Goal: Find specific page/section: Find specific page/section

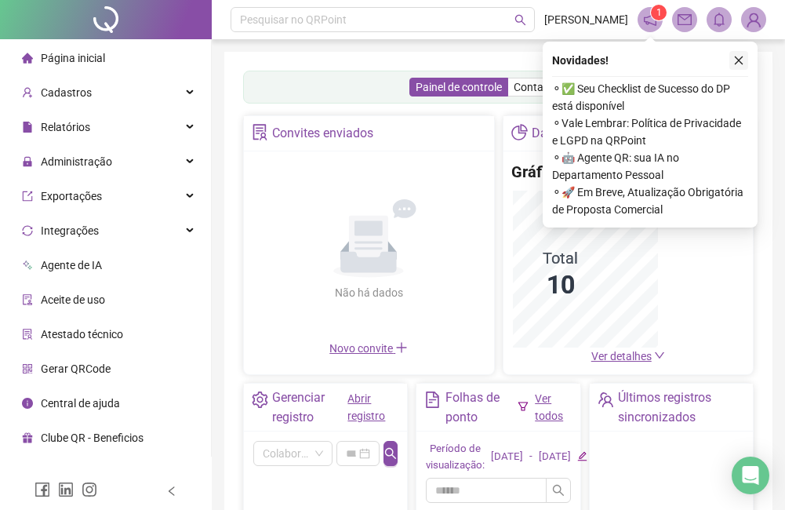
click at [735, 53] on button "button" at bounding box center [738, 60] width 19 height 19
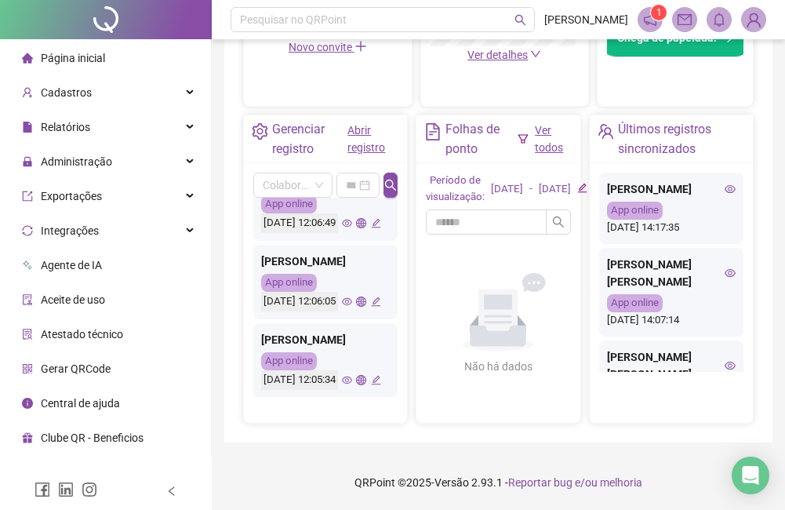
scroll to position [1446, 0]
click at [122, 274] on li "Agente de IA" at bounding box center [105, 264] width 205 height 31
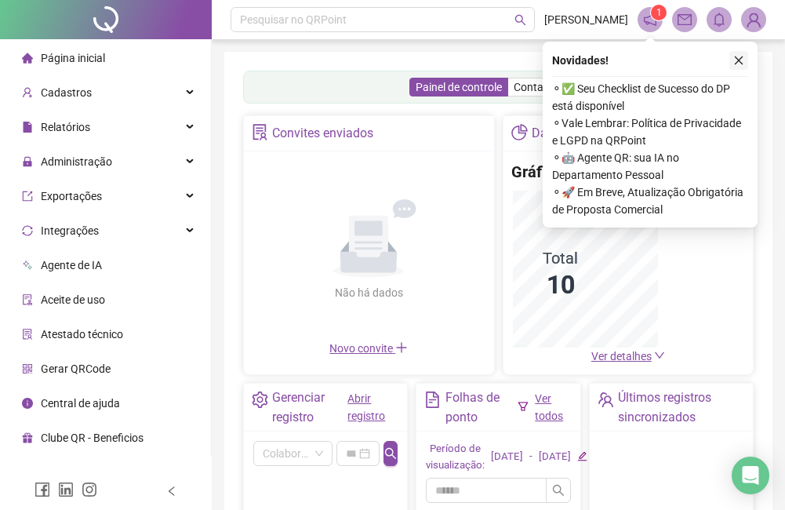
click at [737, 56] on icon "close" at bounding box center [738, 60] width 11 height 11
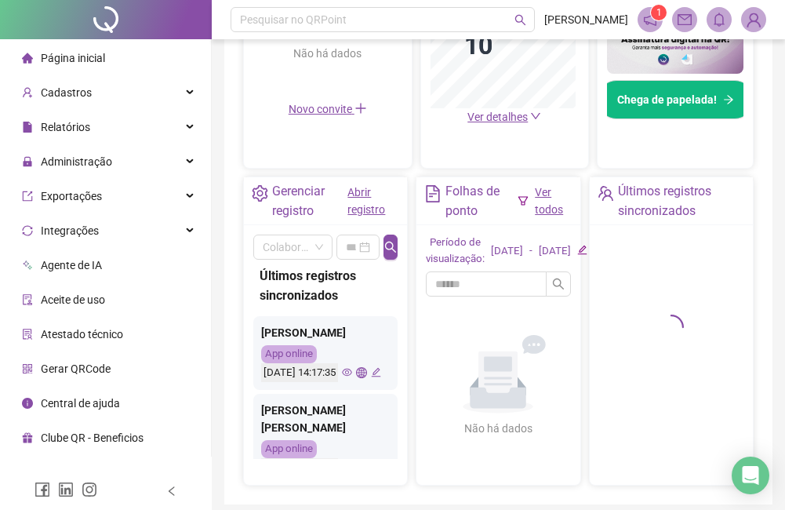
scroll to position [532, 0]
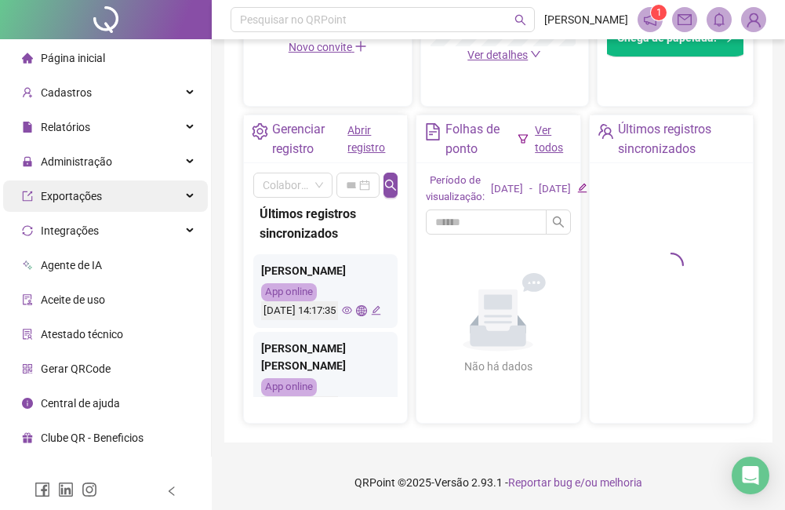
click at [128, 202] on div "Exportações" at bounding box center [105, 195] width 205 height 31
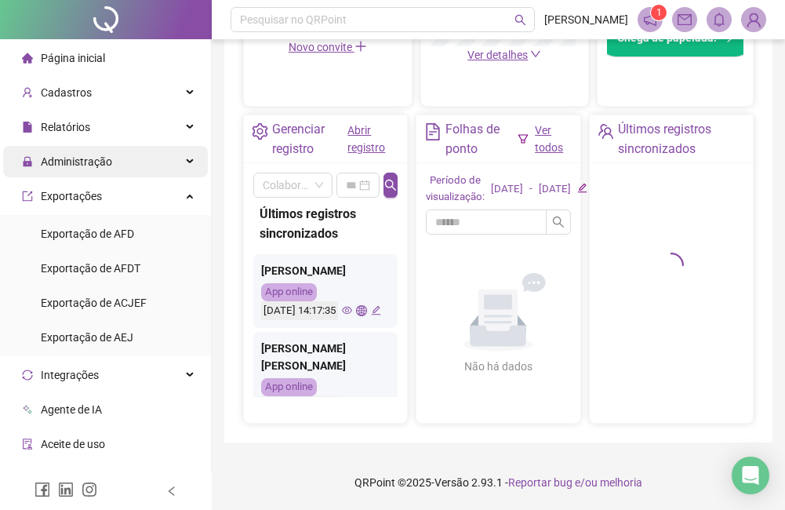
click at [138, 162] on div "Administração" at bounding box center [105, 161] width 205 height 31
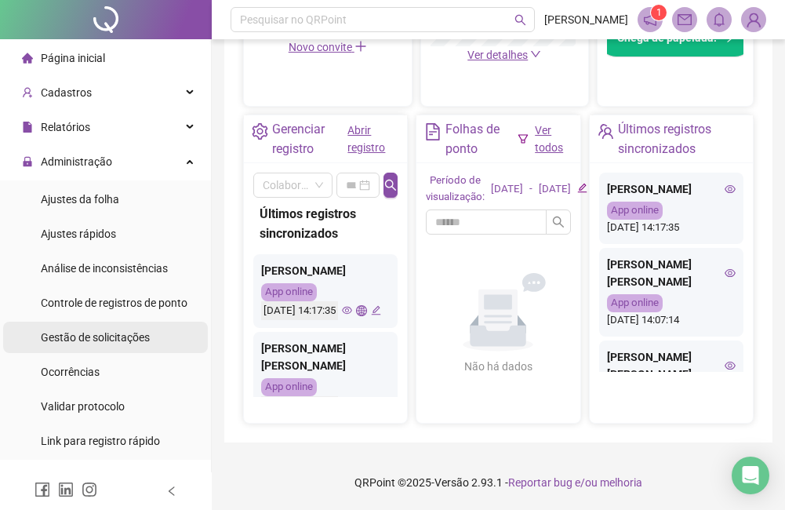
click at [133, 336] on span "Gestão de solicitações" at bounding box center [95, 337] width 109 height 13
